Goal: Transaction & Acquisition: Purchase product/service

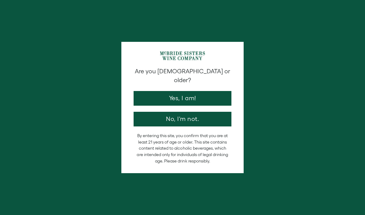
click at [206, 91] on button "Yes, I am!" at bounding box center [182, 98] width 98 height 15
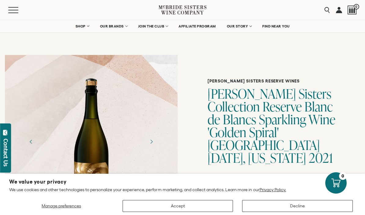
click at [211, 206] on button "Accept" at bounding box center [177, 206] width 111 height 12
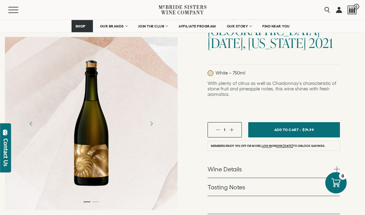
scroll to position [115, 0]
click at [319, 122] on button "Add To Cart - $74.99" at bounding box center [294, 129] width 92 height 15
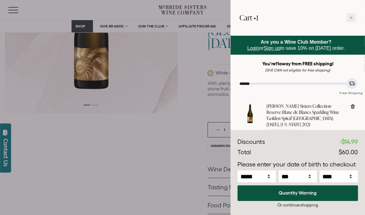
click at [352, 16] on icon at bounding box center [350, 17] width 3 height 3
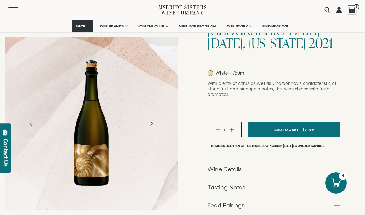
click at [265, 144] on link "Log in" at bounding box center [266, 146] width 10 height 4
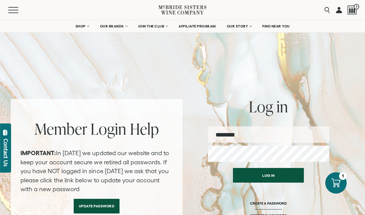
click at [252, 133] on input "email" at bounding box center [268, 134] width 121 height 16
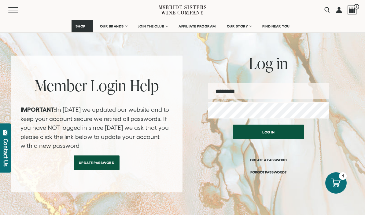
scroll to position [40, 0]
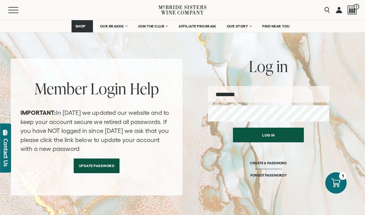
click at [107, 168] on link "Update Password" at bounding box center [97, 166] width 46 height 15
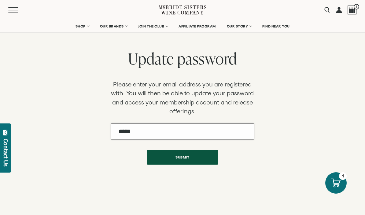
click at [205, 133] on input "Email" at bounding box center [182, 131] width 143 height 16
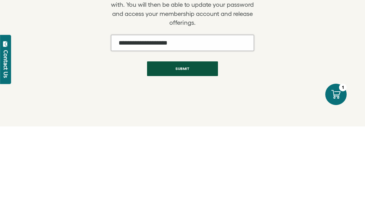
type input "**********"
click at [201, 150] on button "Submit" at bounding box center [182, 157] width 71 height 15
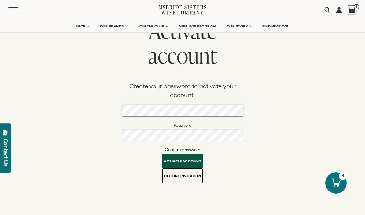
scroll to position [23, 0]
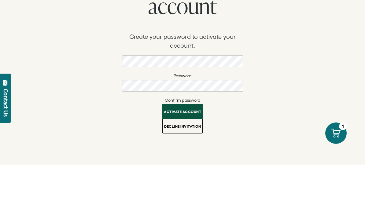
click at [192, 154] on button "Activate account" at bounding box center [182, 161] width 41 height 15
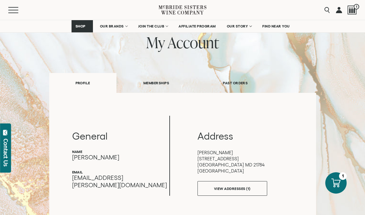
scroll to position [42, 0]
click at [165, 81] on link "MEMBERSHIPS" at bounding box center [155, 83] width 79 height 21
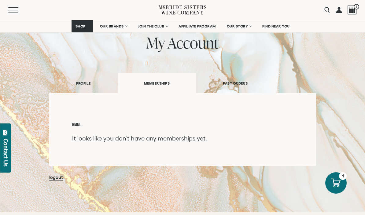
click at [251, 82] on link "PAST ORDERS" at bounding box center [235, 83] width 78 height 21
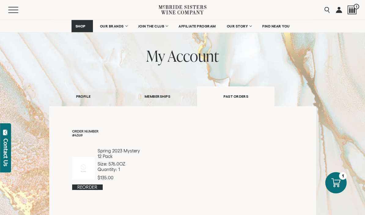
scroll to position [0, 0]
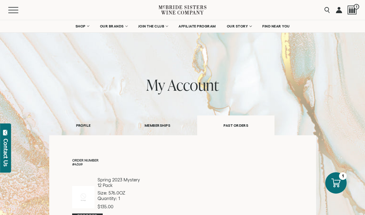
click at [86, 25] on link "SHOP" at bounding box center [81, 26] width 21 height 12
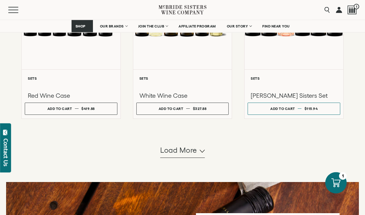
scroll to position [578, 0]
click at [197, 158] on button "Load more" at bounding box center [182, 150] width 45 height 15
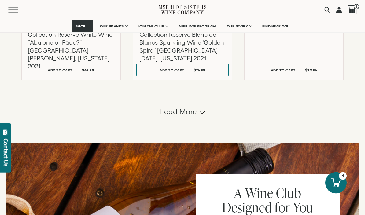
scroll to position [1253, 0]
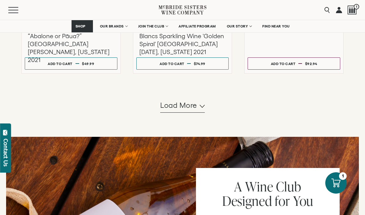
click at [195, 111] on span "Load more" at bounding box center [178, 105] width 37 height 10
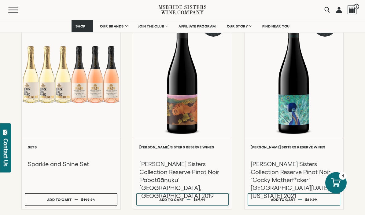
scroll to position [1332, 0]
click at [93, 204] on dd "$149.94" at bounding box center [88, 199] width 14 height 9
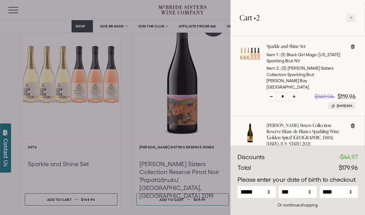
scroll to position [59, 0]
click at [208, 132] on div at bounding box center [182, 107] width 365 height 215
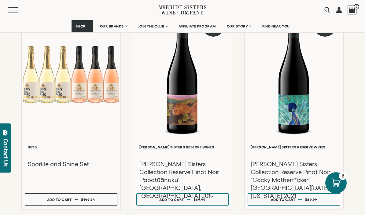
click at [80, 168] on h3 "Sparkle and Shine Set" at bounding box center [71, 164] width 86 height 8
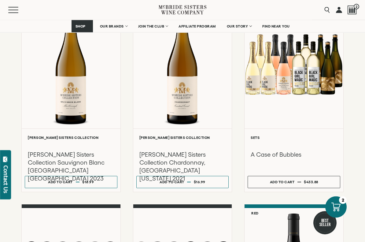
scroll to position [698, 0]
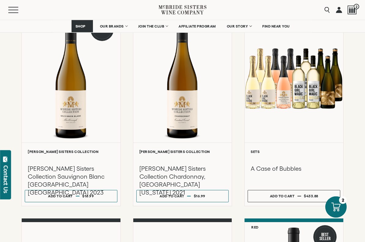
click at [355, 9] on div at bounding box center [351, 9] width 9 height 9
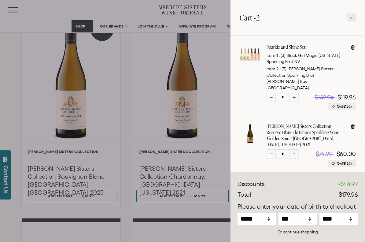
click at [293, 152] on icon at bounding box center [293, 153] width 3 height 3
type input "*"
click at [214, 142] on div at bounding box center [182, 121] width 365 height 242
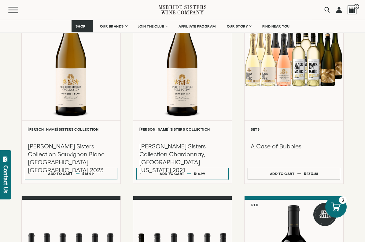
scroll to position [721, 0]
click at [211, 173] on button "Add to cart Regular price $16.99 Regular price Sale price $16.99 Unit price / p…" at bounding box center [182, 173] width 93 height 12
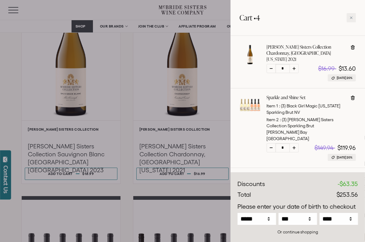
click at [293, 67] on icon at bounding box center [293, 68] width 3 height 3
type input "*"
click at [295, 64] on div at bounding box center [293, 68] width 9 height 9
type input "*"
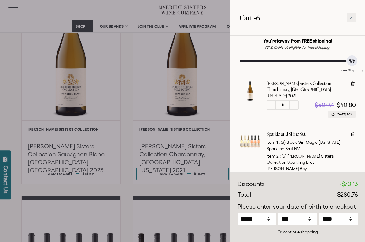
scroll to position [22, 0]
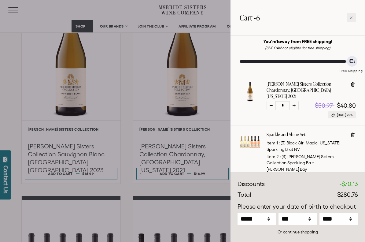
click at [295, 101] on div at bounding box center [293, 105] width 9 height 9
type input "*"
click at [351, 19] on icon at bounding box center [350, 17] width 3 height 3
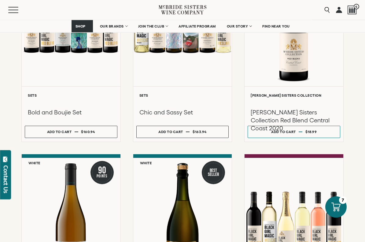
scroll to position [962, 0]
click at [323, 131] on button "Add to cart Regular price $18.99 Regular price Sale price $18.99 Unit price / p…" at bounding box center [293, 132] width 93 height 12
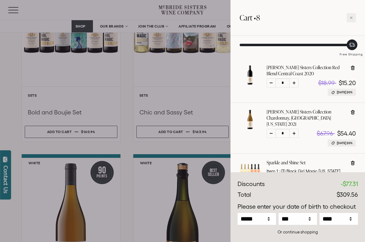
scroll to position [40, 0]
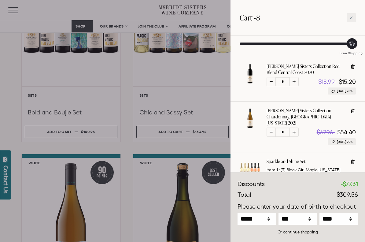
click at [272, 127] on div at bounding box center [270, 131] width 9 height 9
type input "*"
click at [254, 215] on select "***** *** *** *** *** *** *** *** *** *** *** *** ***" at bounding box center [256, 219] width 38 height 12
select select "*"
click at [299, 215] on select "*** * * * * * * * * * ** ** ** ** ** ** ** ** ** ** ** ** ** ** ** ** ** ** ** …" at bounding box center [297, 219] width 38 height 12
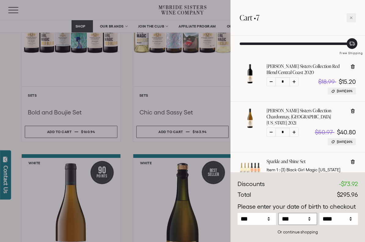
select select "**"
click at [341, 215] on select "**** **** **** **** **** **** **** **** **** **** **** **** **** **** **** ****…" at bounding box center [338, 219] width 38 height 12
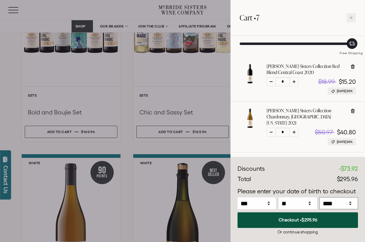
click at [345, 203] on select "**** **** **** **** **** **** **** **** **** **** **** **** **** **** **** ****…" at bounding box center [338, 203] width 38 height 12
select select "****"
click at [332, 215] on button "Checkout • $295.96" at bounding box center [297, 220] width 120 height 16
